Goal: Information Seeking & Learning: Learn about a topic

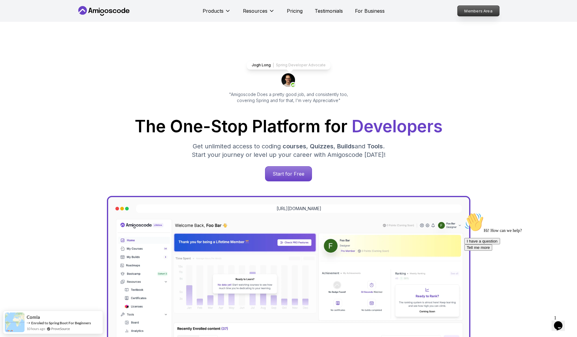
click at [470, 12] on p "Members Area" at bounding box center [479, 11] width 42 height 10
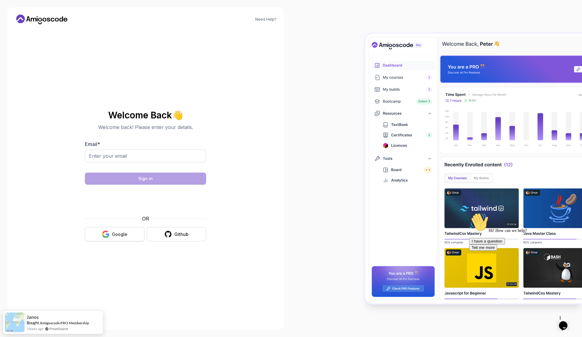
click at [118, 233] on div "Google" at bounding box center [119, 235] width 15 height 6
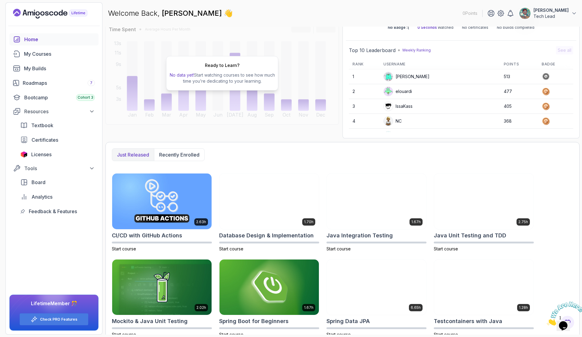
scroll to position [51, 0]
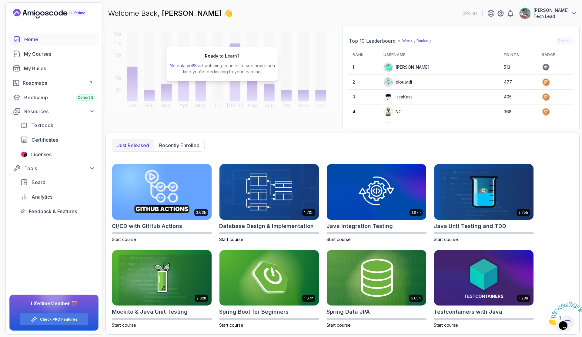
click at [577, 13] on icon at bounding box center [574, 13] width 6 height 6
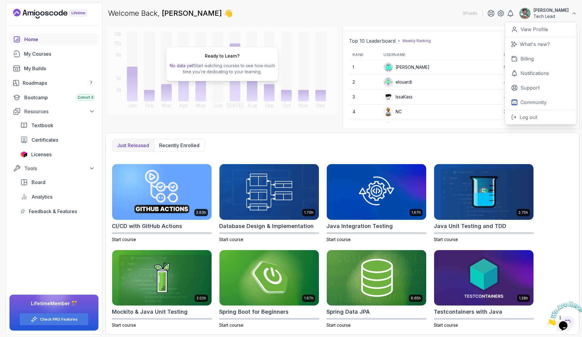
click at [352, 12] on div "Welcome Back, Thomas Schwiertz 👋 0 Points Thomas Schwiertz Tech Lead 0 Points V…" at bounding box center [342, 13] width 474 height 22
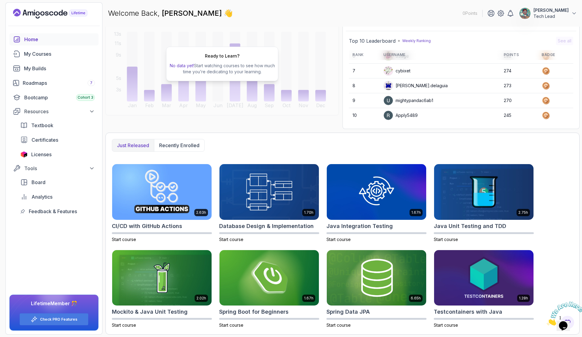
click at [547, 322] on icon "Close" at bounding box center [547, 324] width 0 height 5
click at [44, 37] on div "Home" at bounding box center [59, 39] width 71 height 7
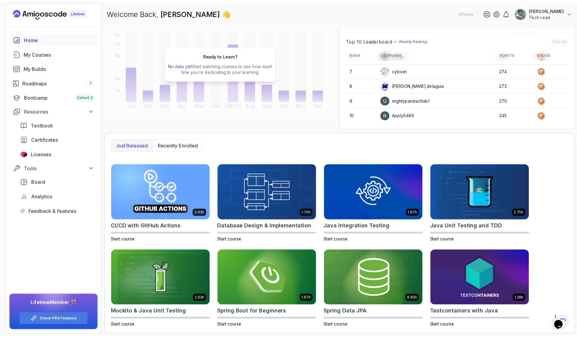
scroll to position [0, 0]
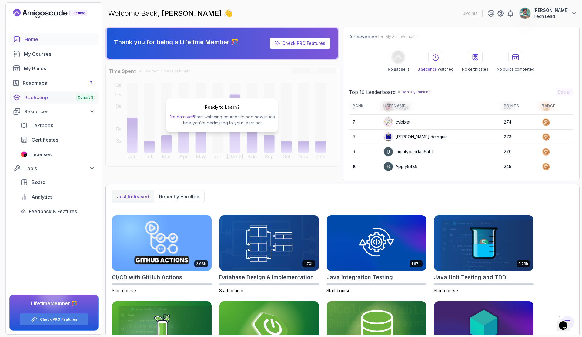
click at [45, 100] on div "Bootcamp Cohort 3" at bounding box center [59, 97] width 71 height 7
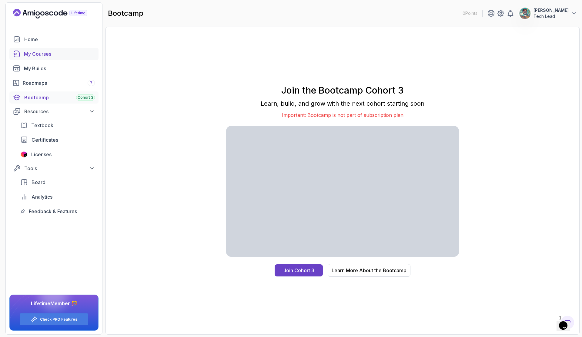
click at [39, 53] on div "My Courses" at bounding box center [59, 53] width 71 height 7
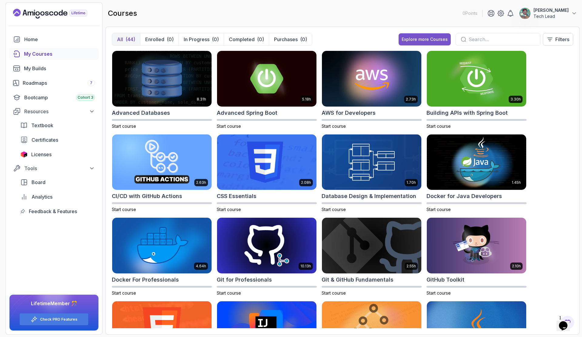
click at [424, 37] on div "Explore more Courses" at bounding box center [425, 39] width 46 height 6
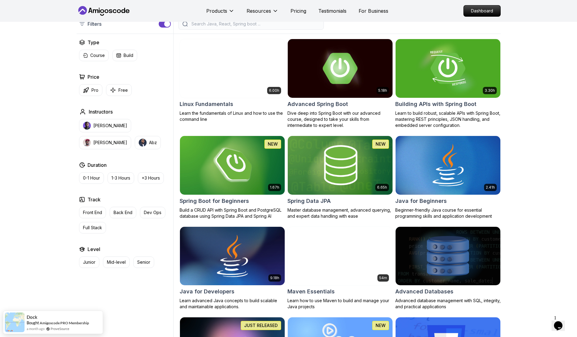
scroll to position [182, 0]
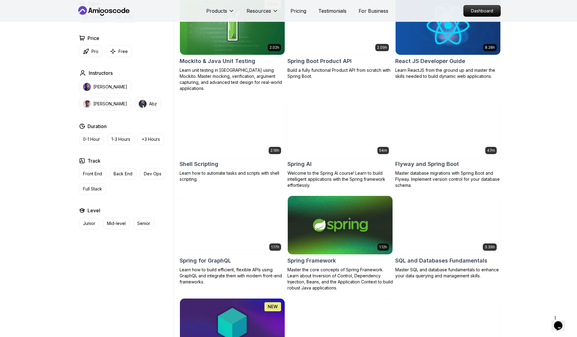
scroll to position [1353, 0]
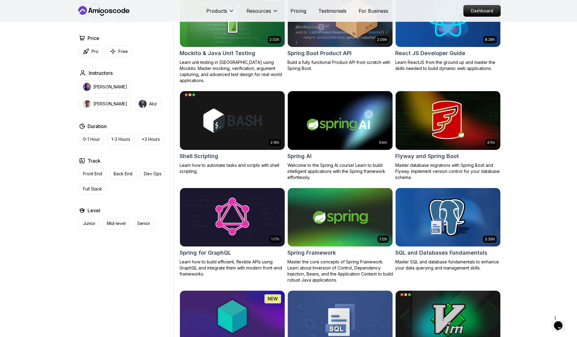
drag, startPoint x: 544, startPoint y: 124, endPoint x: 500, endPoint y: 129, distance: 45.1
drag, startPoint x: 500, startPoint y: 129, endPoint x: 543, endPoint y: 90, distance: 58.2
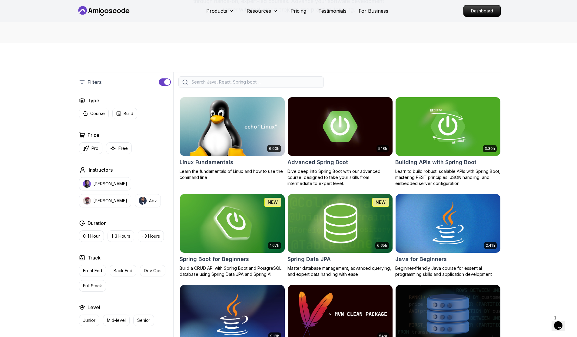
scroll to position [121, 0]
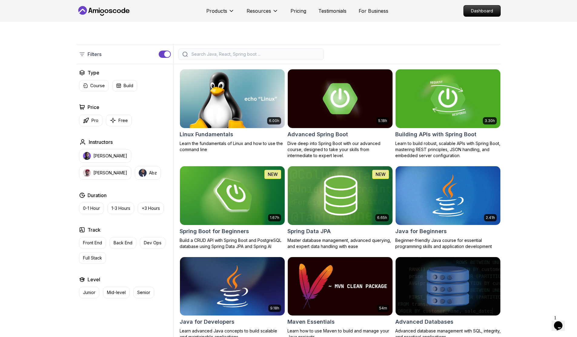
click at [166, 51] on button "button" at bounding box center [165, 54] width 12 height 7
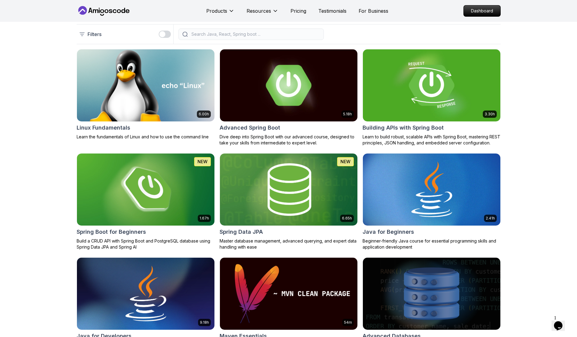
scroll to position [152, 0]
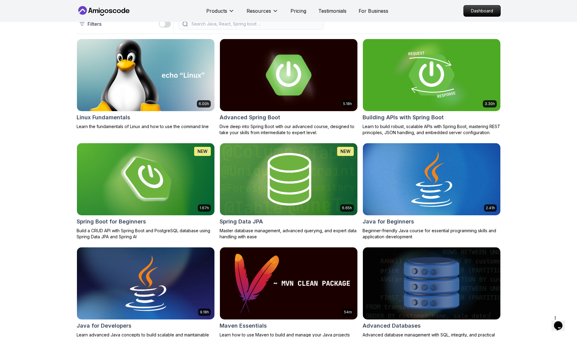
click at [165, 23] on div "button" at bounding box center [162, 24] width 6 height 6
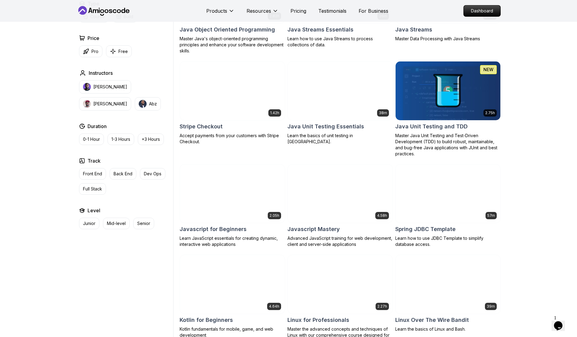
scroll to position [1031, 0]
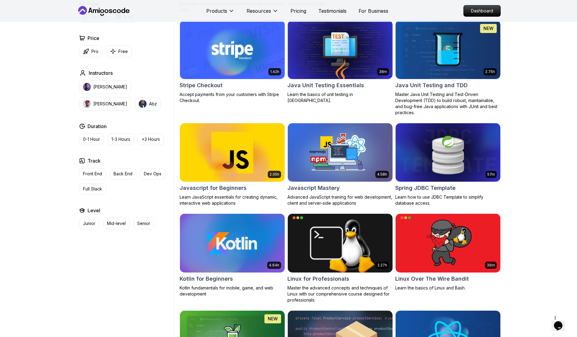
click at [246, 153] on img at bounding box center [232, 153] width 110 height 62
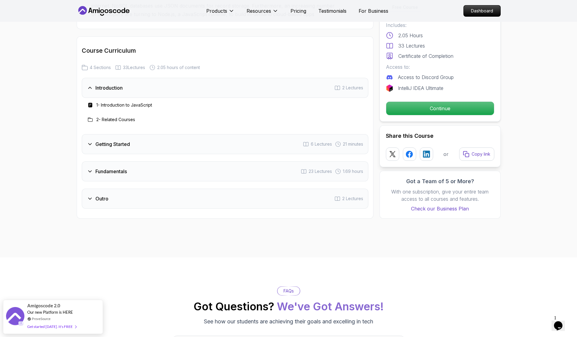
scroll to position [758, 0]
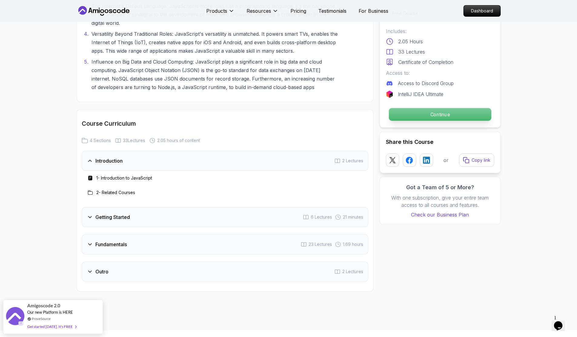
click at [459, 115] on p "Continue" at bounding box center [440, 114] width 102 height 13
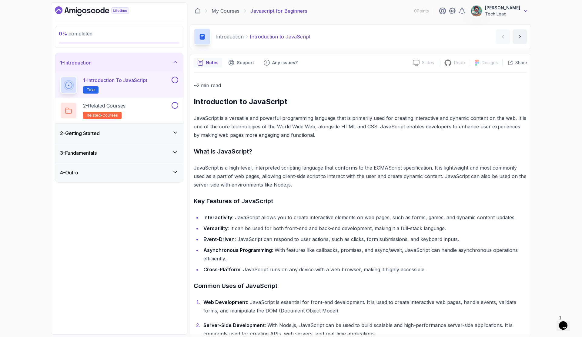
click at [528, 13] on icon at bounding box center [526, 11] width 6 height 6
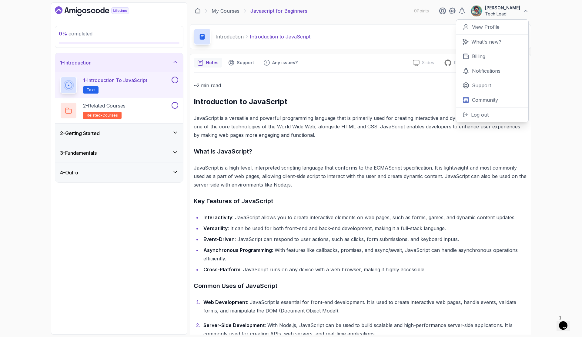
click at [551, 55] on div "0 % completed 1 - Introduction 1 - Introduction to JavaScript Text 2 - Related …" at bounding box center [291, 168] width 582 height 337
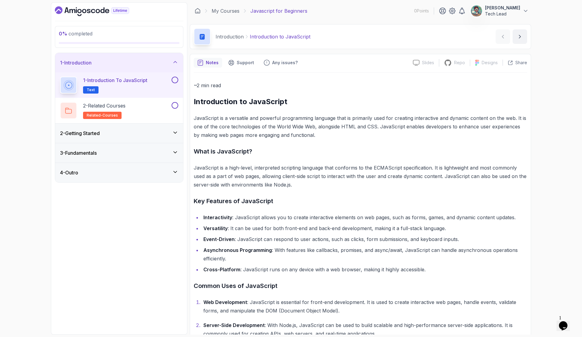
click at [116, 82] on p "1 - Introduction to JavaScript" at bounding box center [115, 80] width 64 height 7
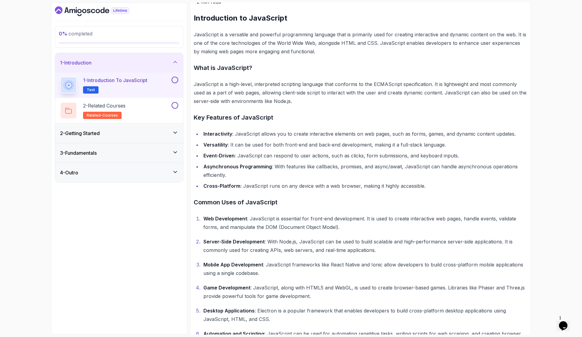
scroll to position [114, 0]
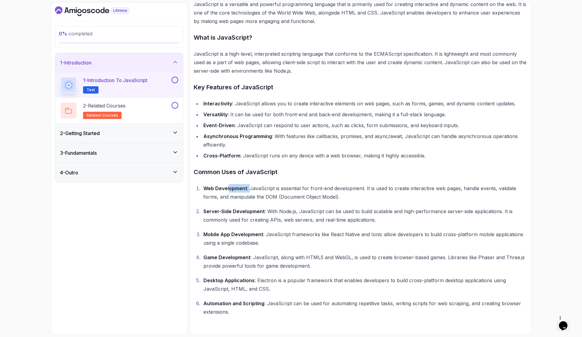
drag, startPoint x: 229, startPoint y: 190, endPoint x: 249, endPoint y: 186, distance: 19.6
click at [249, 186] on p "Web Development : JavaScript is essential for front-end development. It is used…" at bounding box center [365, 192] width 324 height 17
drag, startPoint x: 246, startPoint y: 197, endPoint x: 243, endPoint y: 202, distance: 5.5
click at [246, 198] on p "Web Development : JavaScript is essential for front-end development. It is used…" at bounding box center [365, 192] width 324 height 17
drag, startPoint x: 226, startPoint y: 212, endPoint x: 245, endPoint y: 209, distance: 18.3
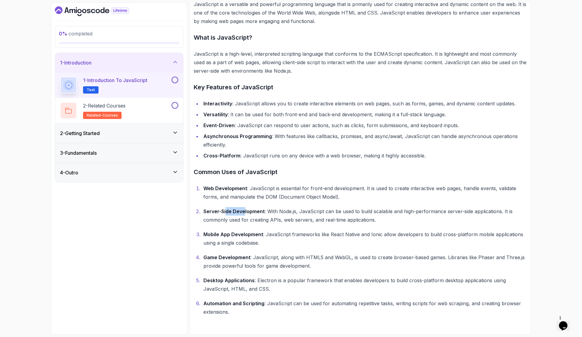
click at [245, 209] on strong "Server-Side Development" at bounding box center [233, 212] width 61 height 6
drag, startPoint x: 220, startPoint y: 239, endPoint x: 247, endPoint y: 232, distance: 27.7
click at [247, 232] on p "Mobile App Development : JavaScript frameworks like React Native and Ionic allo…" at bounding box center [365, 238] width 324 height 17
drag, startPoint x: 226, startPoint y: 260, endPoint x: 252, endPoint y: 258, distance: 26.2
click at [252, 257] on p "Game Development : JavaScript, along with HTML5 and WebGL, is used to create br…" at bounding box center [365, 261] width 324 height 17
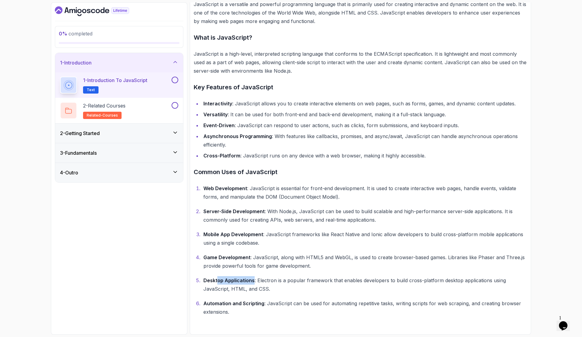
drag, startPoint x: 216, startPoint y: 284, endPoint x: 252, endPoint y: 281, distance: 36.2
click at [252, 281] on p "Desktop Applications : Electron is a popular framework that enables developers …" at bounding box center [365, 284] width 324 height 17
drag, startPoint x: 232, startPoint y: 302, endPoint x: 299, endPoint y: 265, distance: 76.1
click at [259, 300] on p "Automation and Scripting : JavaScript can be used for automating repetitive tas…" at bounding box center [365, 307] width 324 height 17
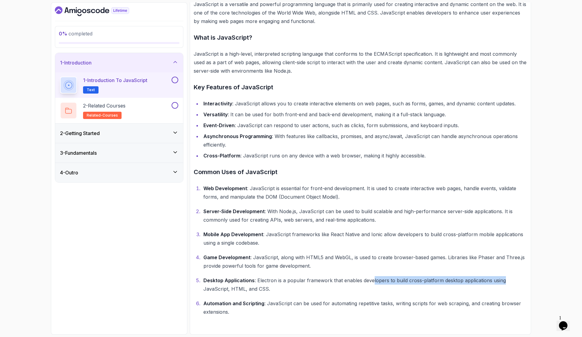
drag, startPoint x: 370, startPoint y: 278, endPoint x: 514, endPoint y: 278, distance: 144.3
click at [514, 278] on p "Desktop Applications : Electron is a popular framework that enables developers …" at bounding box center [365, 284] width 324 height 17
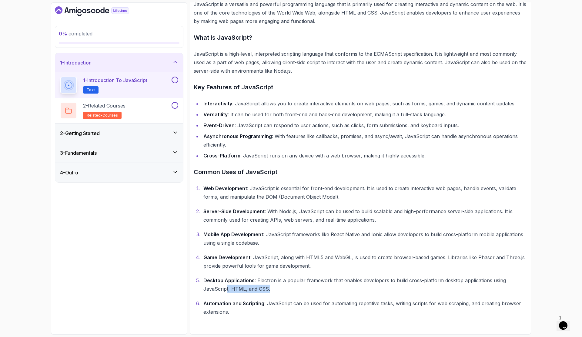
drag, startPoint x: 226, startPoint y: 286, endPoint x: 294, endPoint y: 285, distance: 68.8
click at [294, 285] on p "Desktop Applications : Electron is a popular framework that enables developers …" at bounding box center [365, 284] width 324 height 17
click at [279, 290] on p "Desktop Applications : Electron is a popular framework that enables developers …" at bounding box center [365, 284] width 324 height 17
drag, startPoint x: 239, startPoint y: 301, endPoint x: 553, endPoint y: 296, distance: 313.5
click at [553, 296] on div "0 % completed 1 - Introduction 1 - Introduction to JavaScript Text 2 - Related …" at bounding box center [291, 168] width 582 height 337
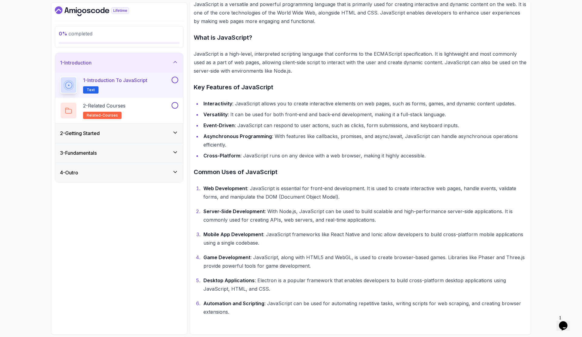
click at [485, 277] on p "Desktop Applications : Electron is a popular framework that enables developers …" at bounding box center [365, 284] width 324 height 17
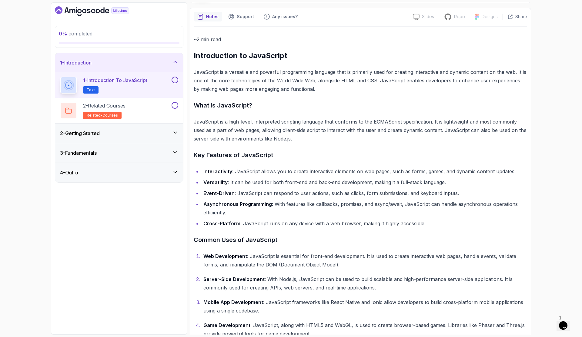
scroll to position [0, 0]
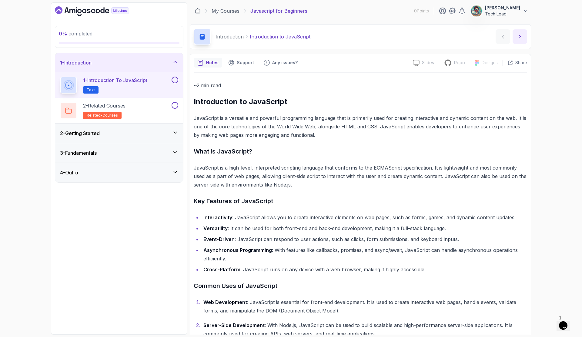
click at [513, 39] on button "next content" at bounding box center [520, 36] width 15 height 15
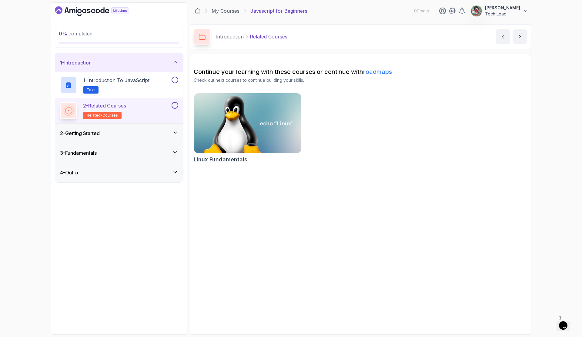
click at [176, 135] on icon at bounding box center [175, 133] width 6 height 6
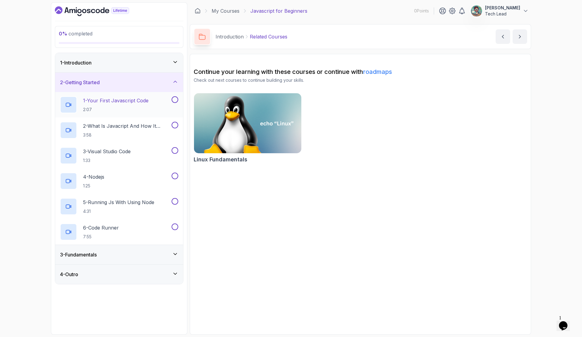
click at [145, 102] on p "1 - Your First Javascript Code" at bounding box center [115, 100] width 65 height 7
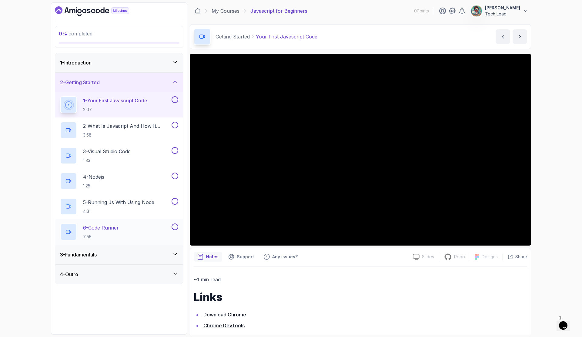
drag, startPoint x: 174, startPoint y: 254, endPoint x: 167, endPoint y: 232, distance: 23.4
click at [174, 254] on icon at bounding box center [175, 254] width 6 height 6
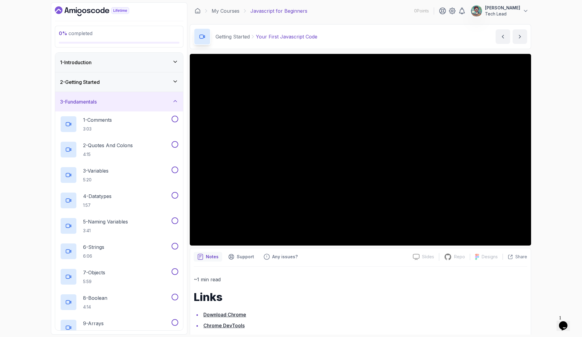
click at [178, 81] on icon at bounding box center [175, 82] width 6 height 6
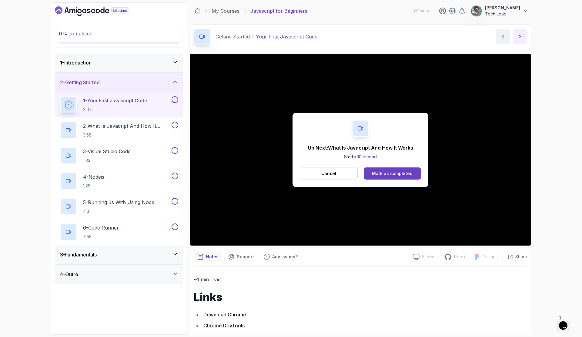
click at [519, 37] on icon "next content" at bounding box center [520, 37] width 6 height 6
